Goal: Obtain resource: Download file/media

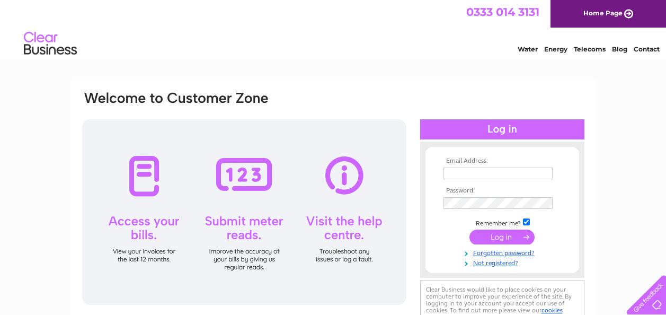
click at [455, 176] on input "text" at bounding box center [498, 174] width 109 height 12
type input "stewart@skelso1.orangehome.co.uk"
click at [493, 238] on input "submit" at bounding box center [502, 238] width 65 height 15
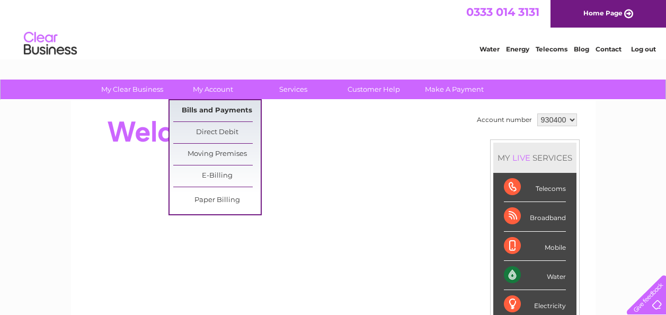
click at [214, 110] on link "Bills and Payments" at bounding box center [216, 110] width 87 height 21
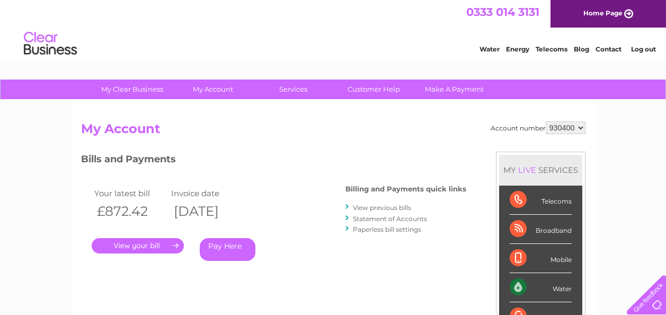
click at [375, 207] on link "View previous bills" at bounding box center [382, 208] width 58 height 8
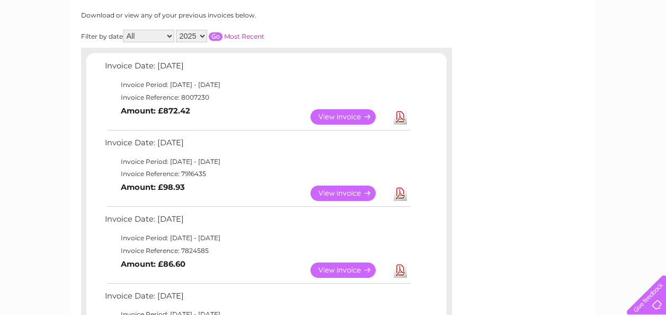
scroll to position [159, 0]
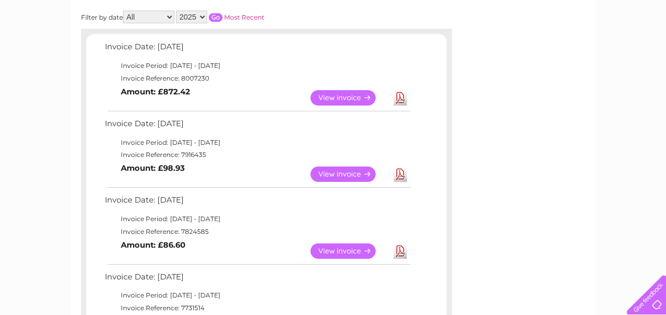
click at [341, 174] on link "View" at bounding box center [350, 173] width 78 height 15
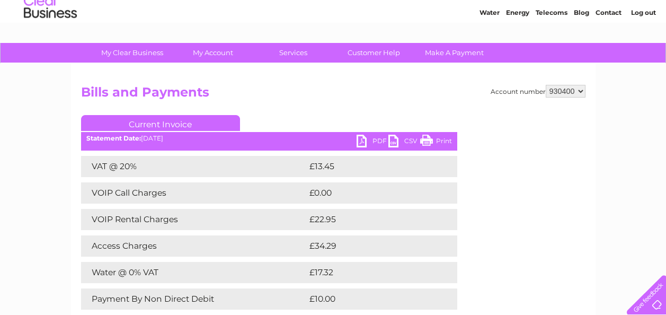
scroll to position [53, 0]
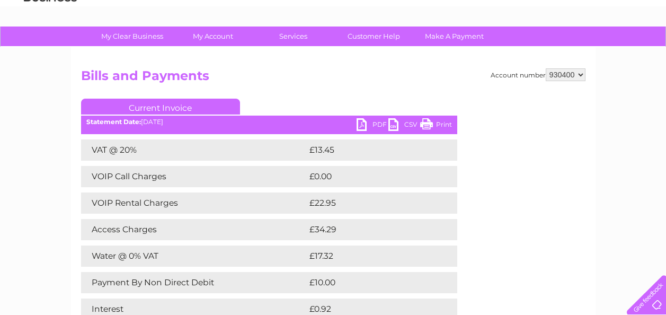
click at [365, 124] on link "PDF" at bounding box center [373, 125] width 32 height 15
